Goal: Information Seeking & Learning: Find specific fact

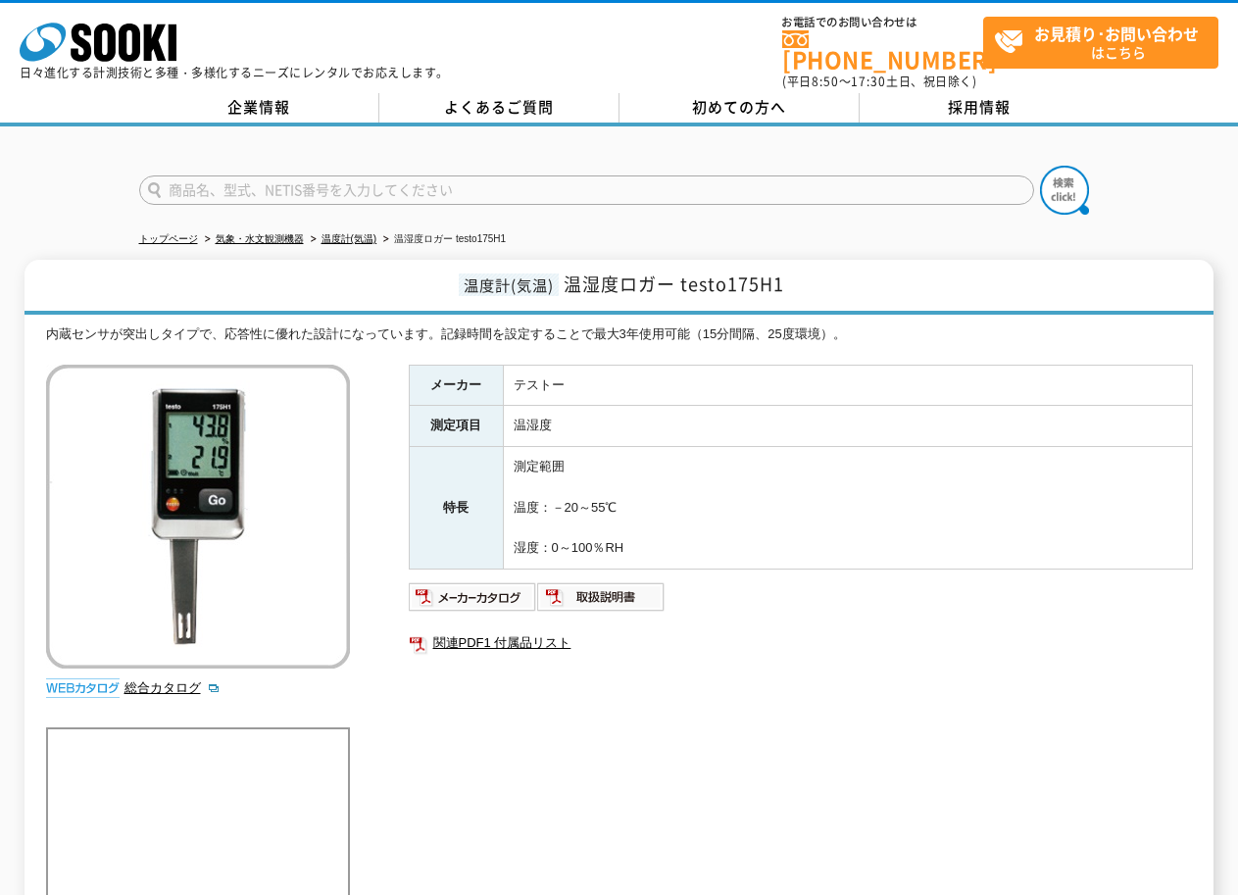
drag, startPoint x: 613, startPoint y: 493, endPoint x: 550, endPoint y: 488, distance: 62.9
click at [550, 488] on td "測定範囲 温度：－20～55℃ 湿度：0～100％RH" at bounding box center [847, 508] width 689 height 123
copy td "－20～55℃"
click at [610, 538] on td "測定範囲 温度：－20～55℃ 湿度：0～100％RH" at bounding box center [847, 508] width 689 height 123
click at [616, 537] on td "測定範囲 温度：－20～55℃ 湿度：0～100％RH" at bounding box center [847, 508] width 689 height 123
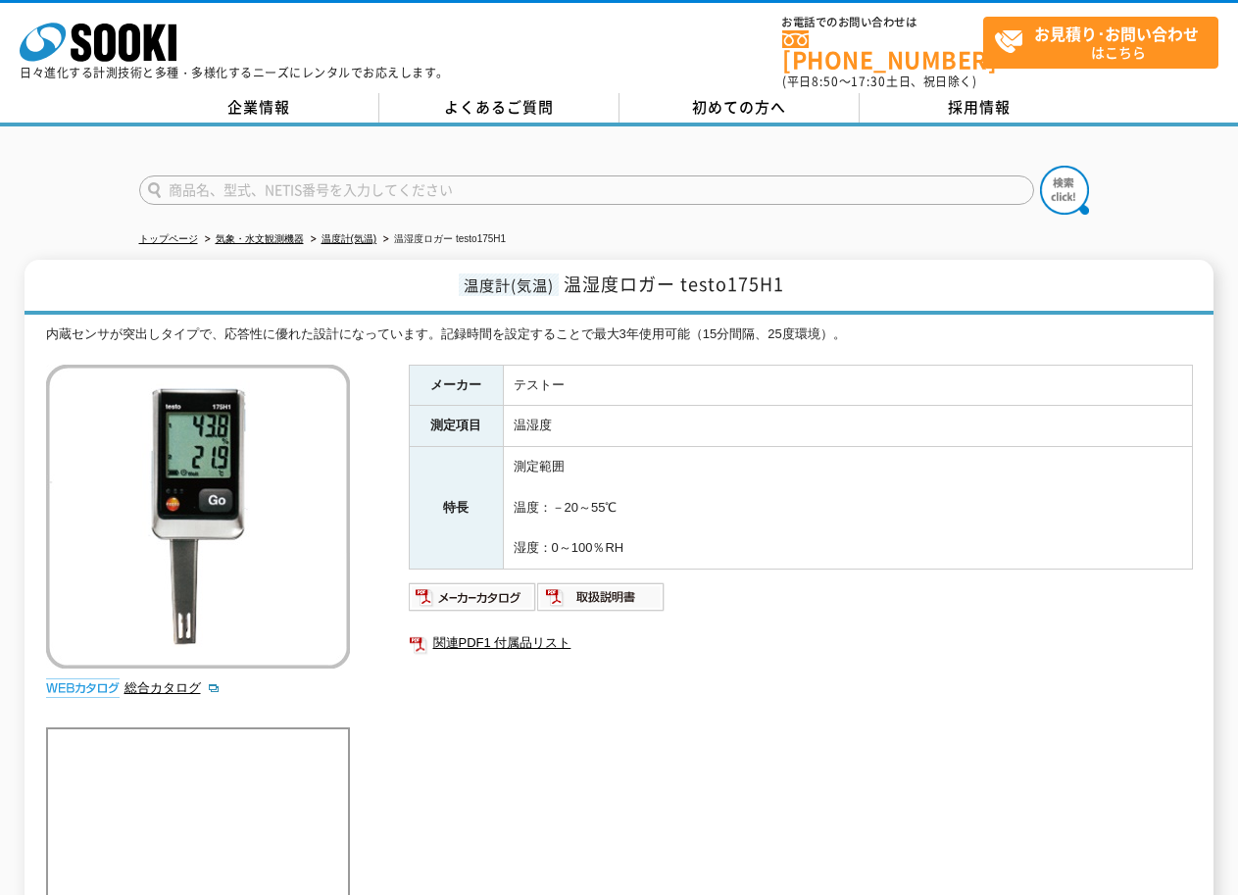
drag, startPoint x: 614, startPoint y: 534, endPoint x: 547, endPoint y: 530, distance: 66.8
click at [547, 530] on td "測定範囲 温度：－20～55℃ 湿度：0～100％RH" at bounding box center [847, 508] width 689 height 123
copy td "0～100％RH"
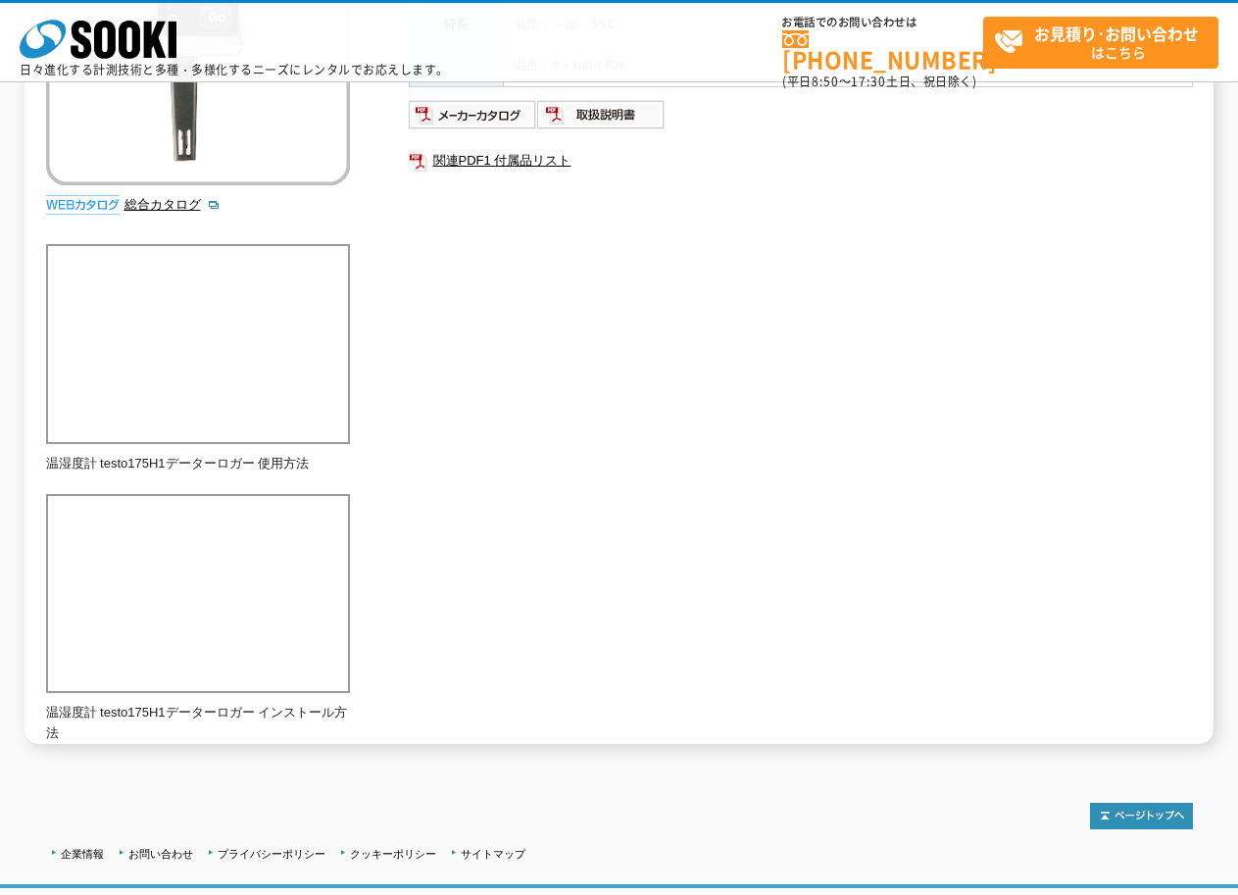
scroll to position [98, 0]
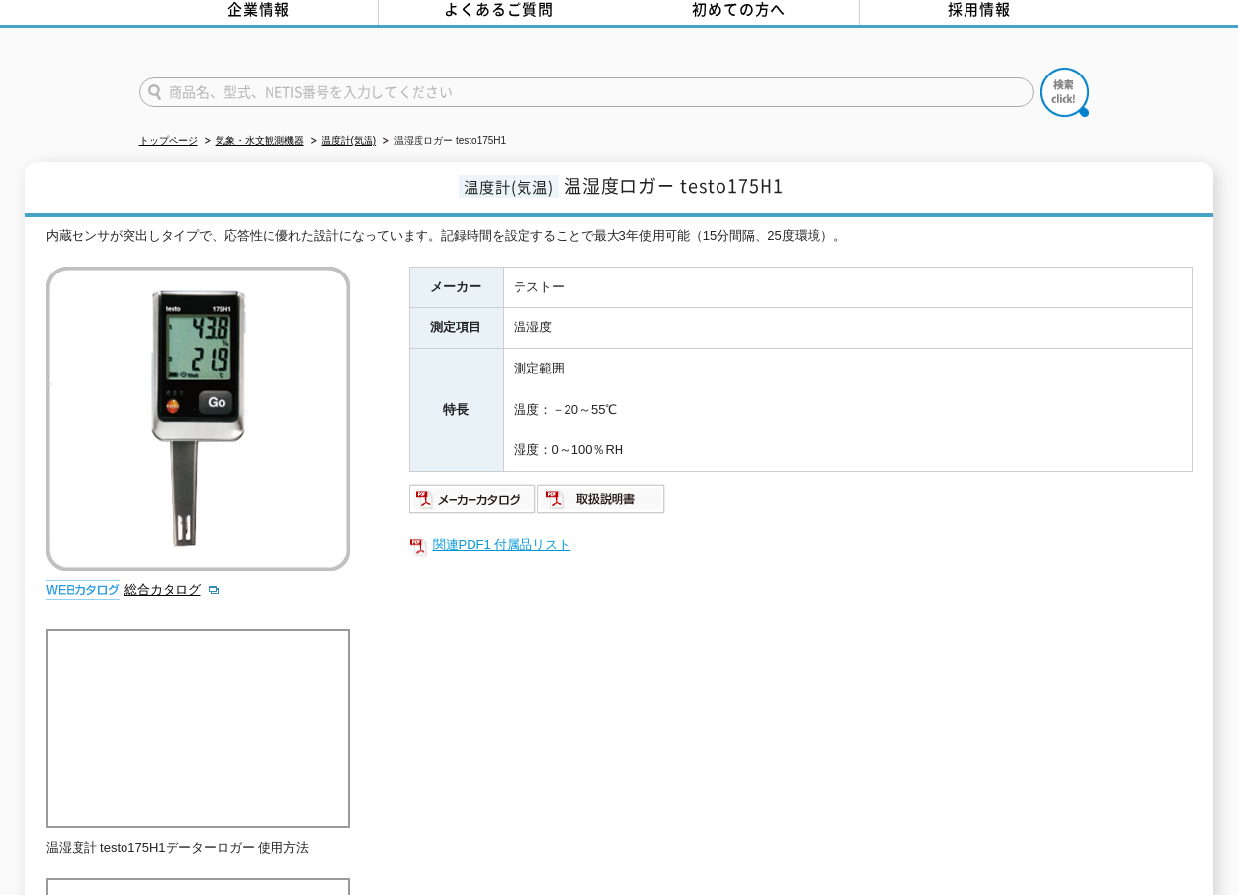
click at [515, 535] on link "関連PDF1 付属品リスト" at bounding box center [801, 544] width 784 height 25
click at [596, 486] on img at bounding box center [601, 498] width 128 height 31
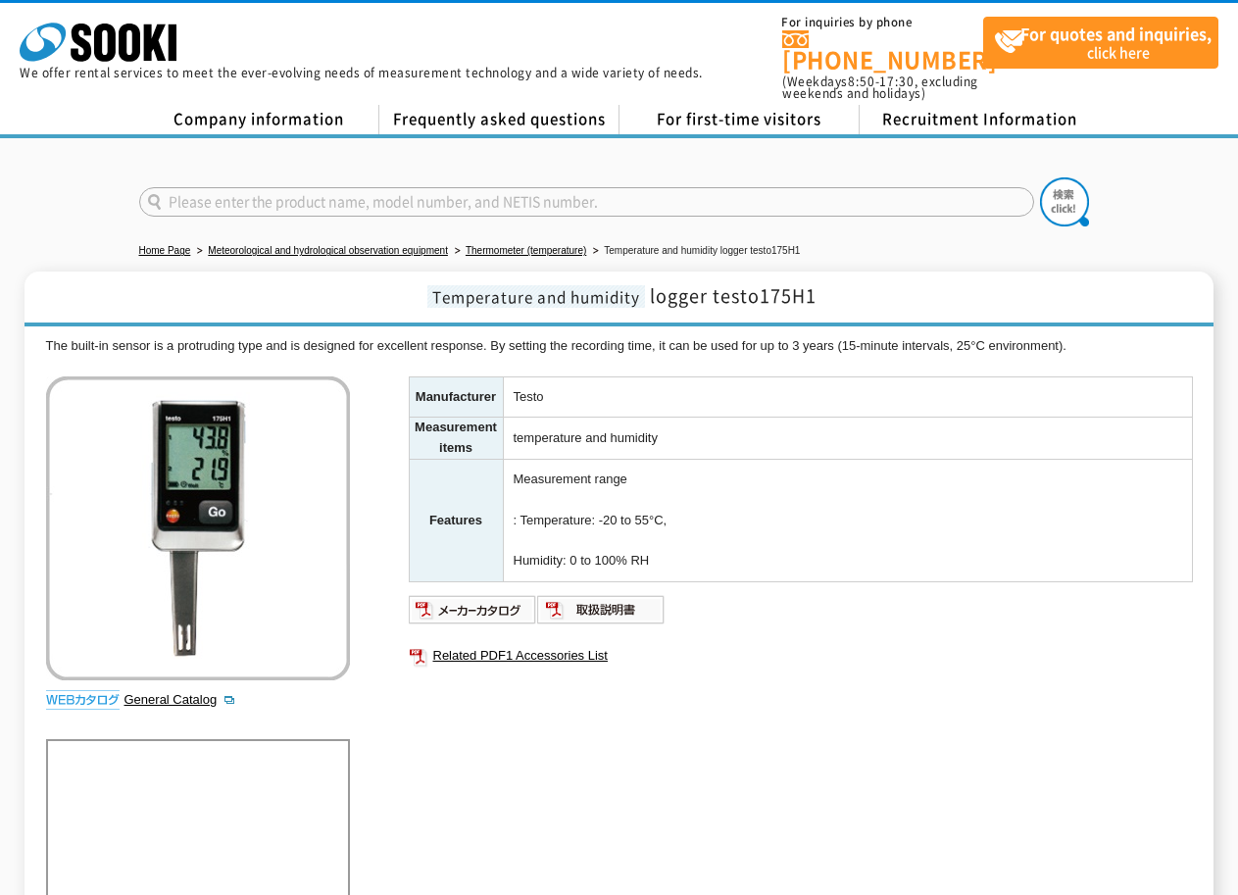
click at [789, 622] on div "Manufacturer Testo Measurement items temperature and humidity Features Measurem…" at bounding box center [801, 587] width 784 height 422
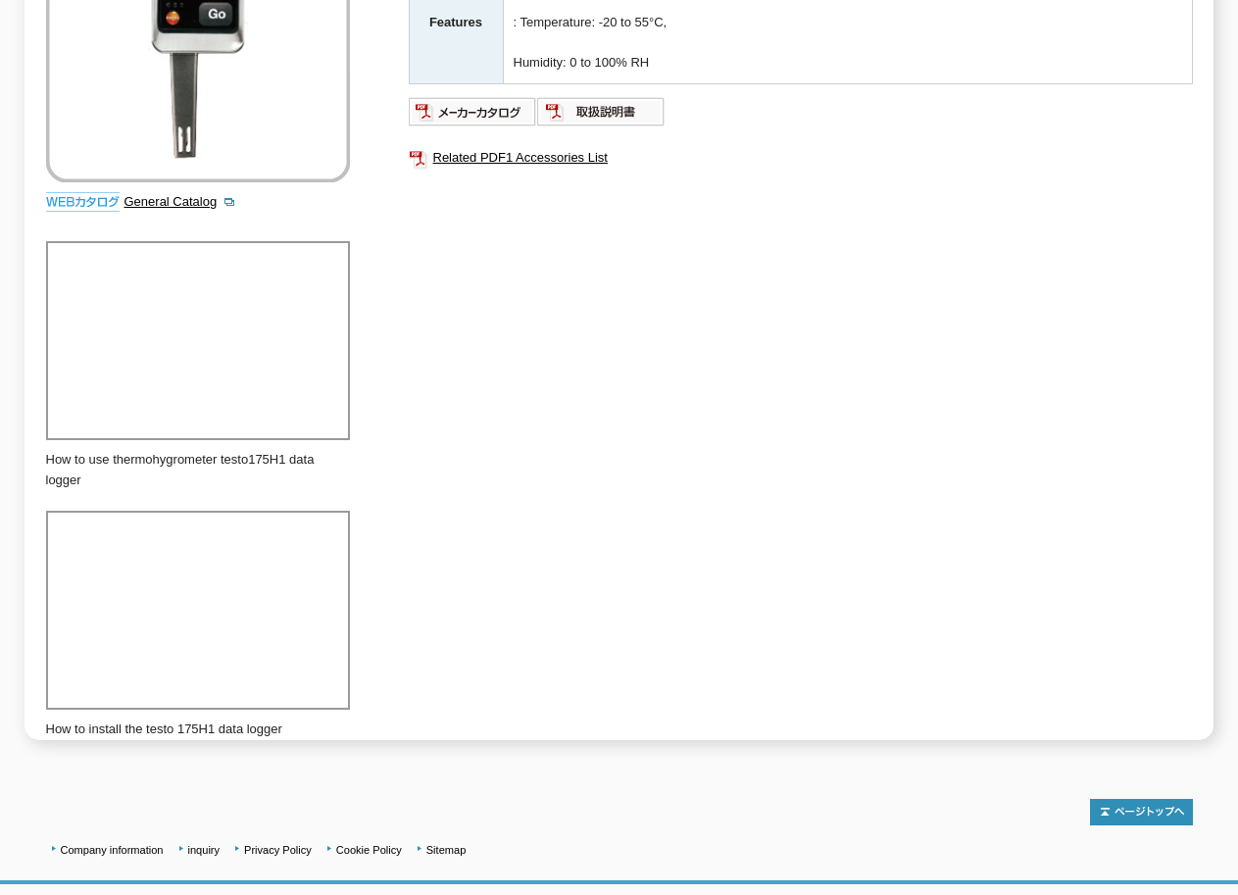
scroll to position [8, 0]
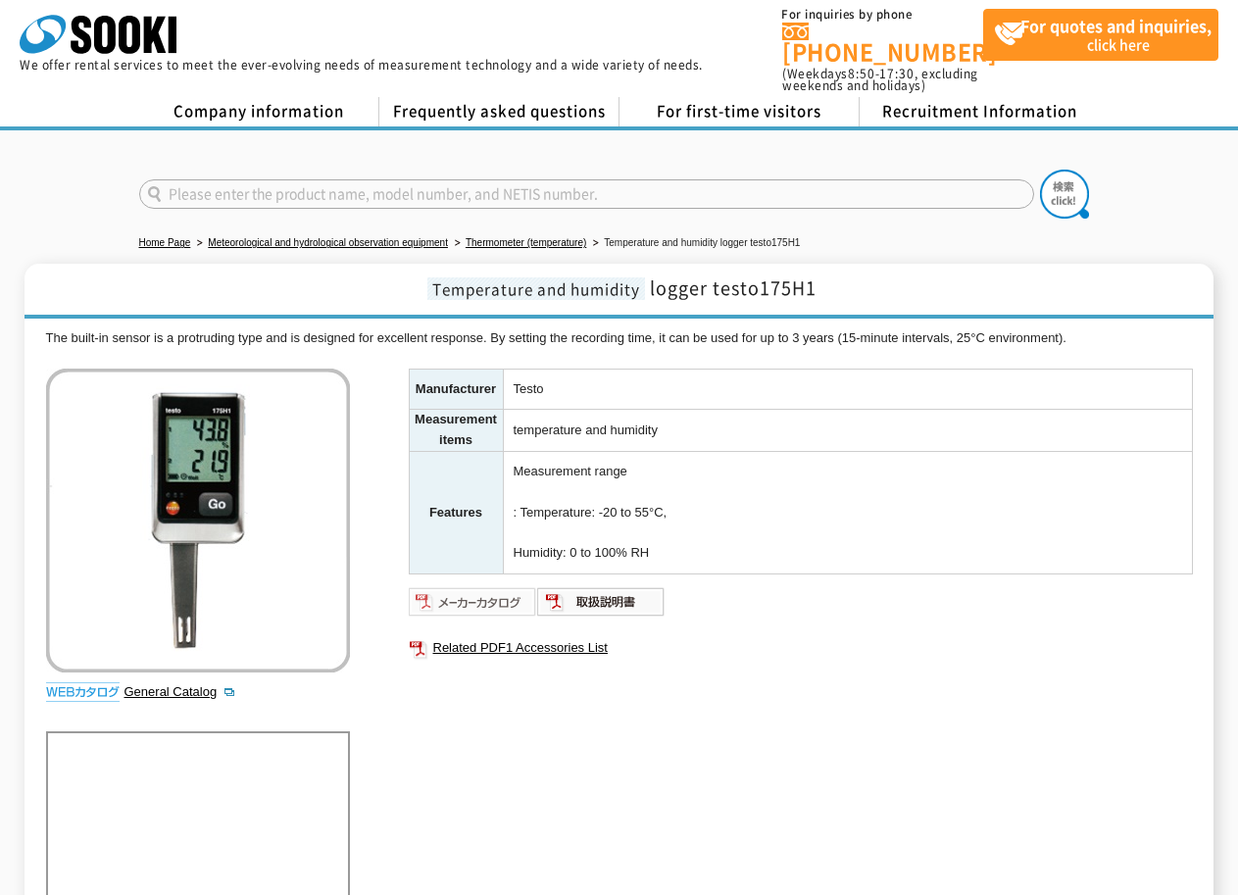
click at [491, 598] on img at bounding box center [473, 601] width 128 height 31
